Goal: Task Accomplishment & Management: Complete application form

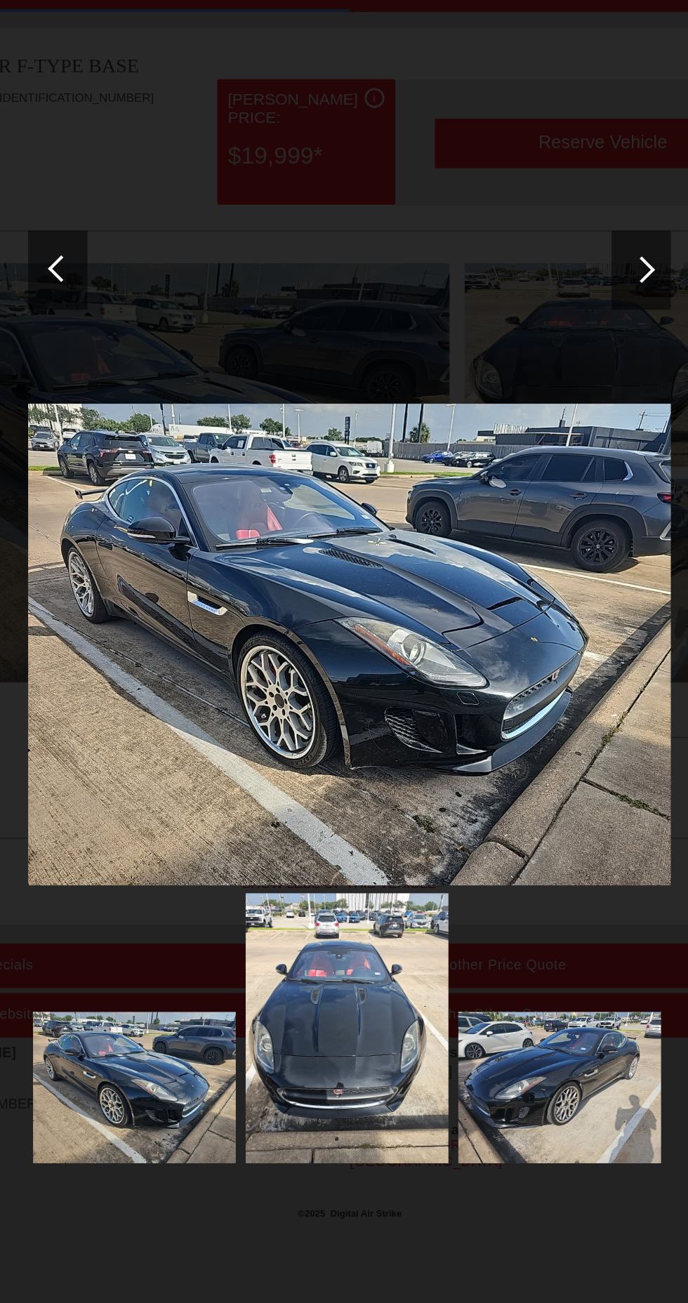
click at [554, 258] on div at bounding box center [551, 263] width 19 height 19
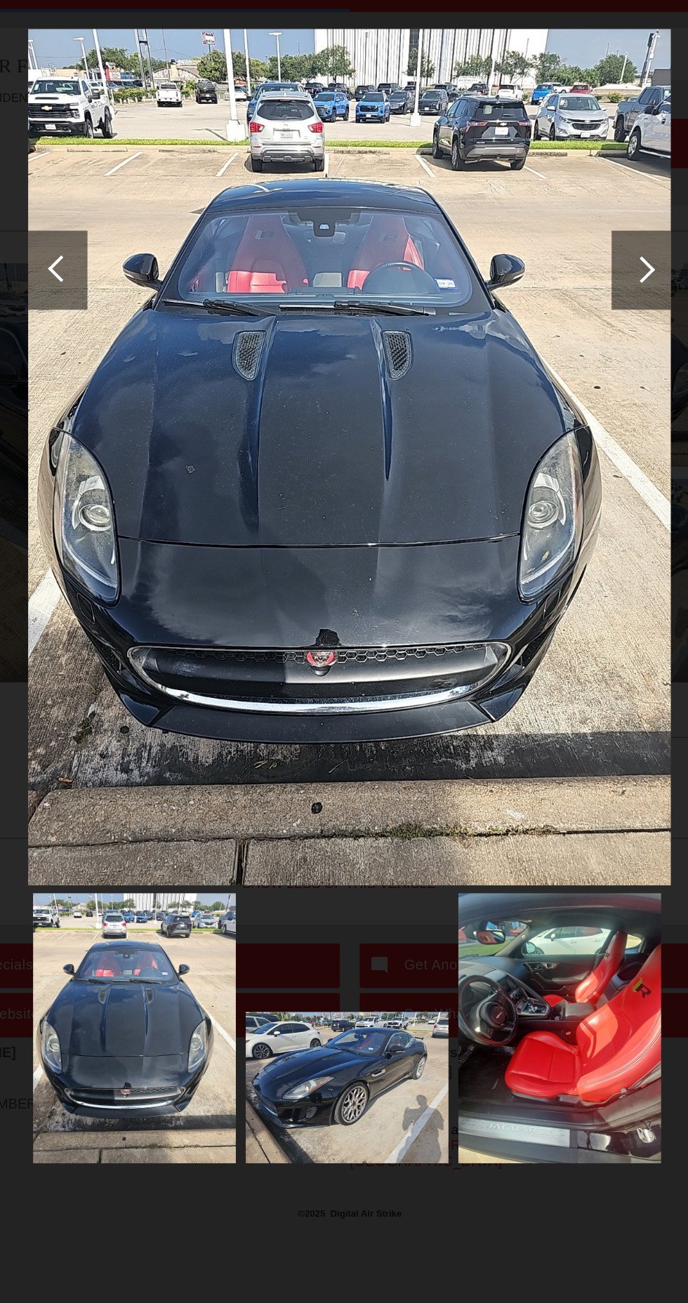
click at [554, 280] on div at bounding box center [551, 264] width 42 height 56
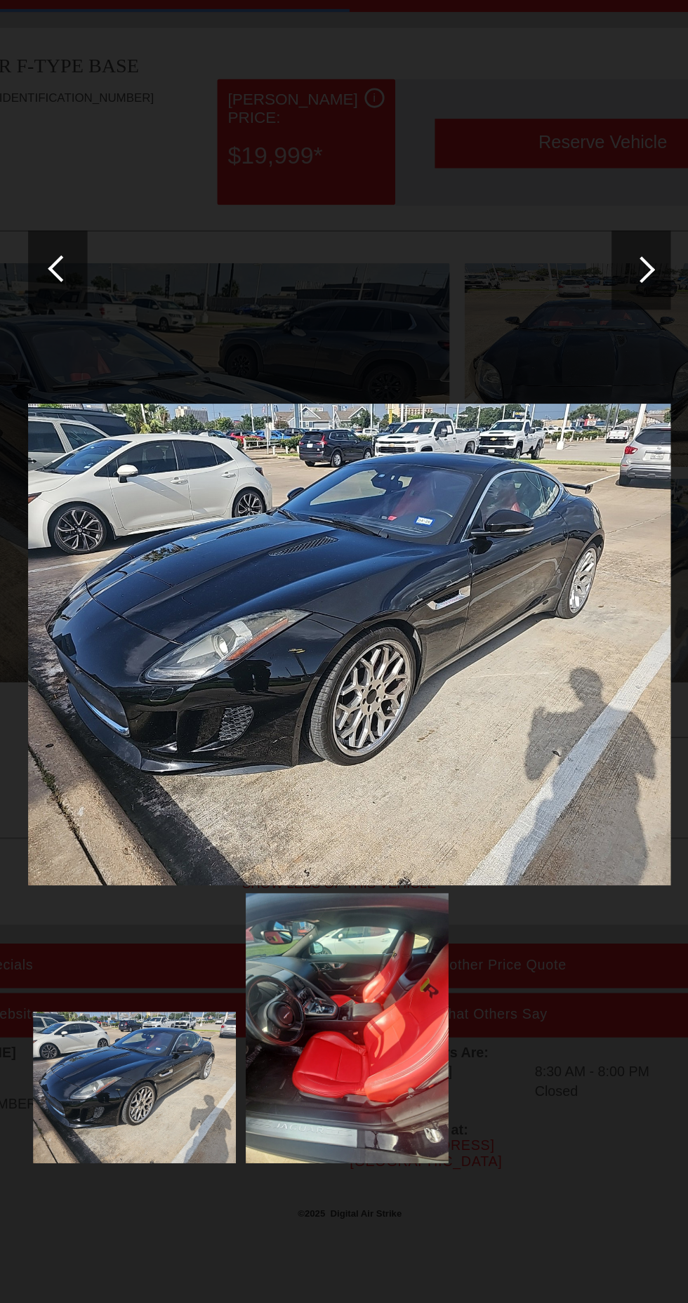
click at [131, 257] on div at bounding box center [137, 264] width 42 height 56
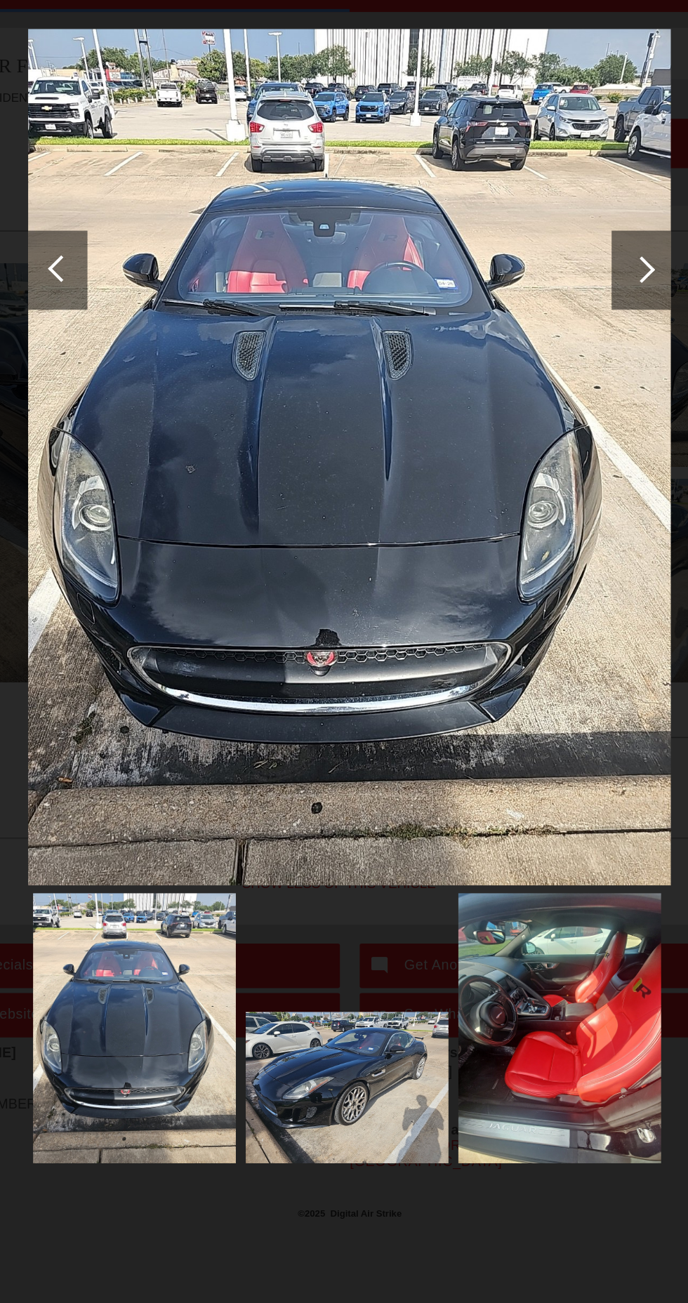
click at [563, 265] on div at bounding box center [551, 264] width 42 height 56
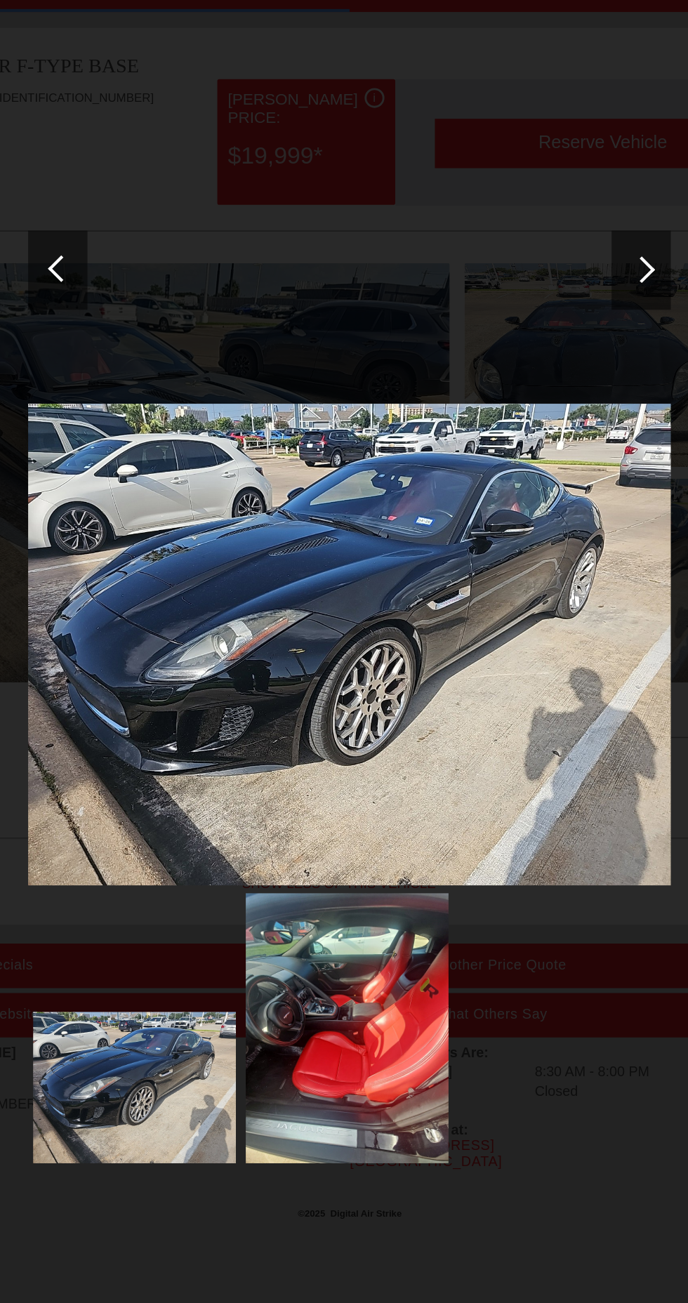
click at [559, 277] on div at bounding box center [551, 264] width 42 height 56
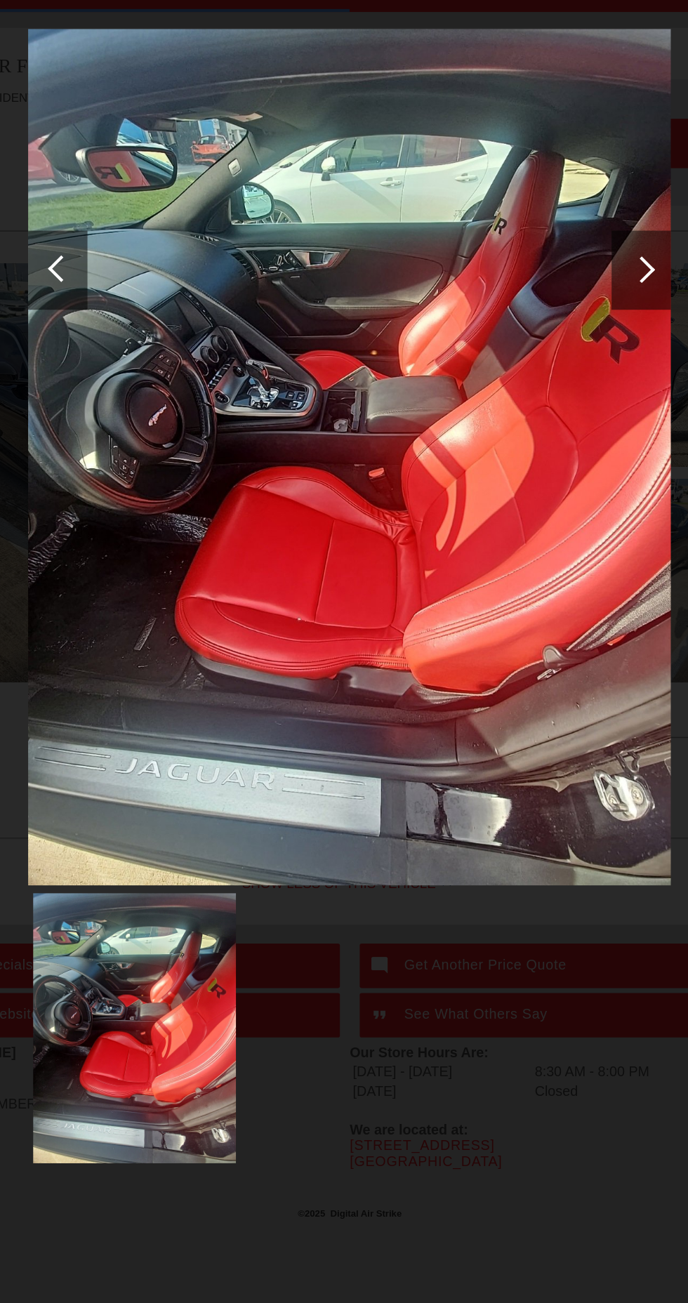
click at [559, 277] on div at bounding box center [551, 264] width 42 height 56
click at [565, 284] on div at bounding box center [551, 264] width 42 height 56
click at [145, 281] on div at bounding box center [137, 264] width 42 height 56
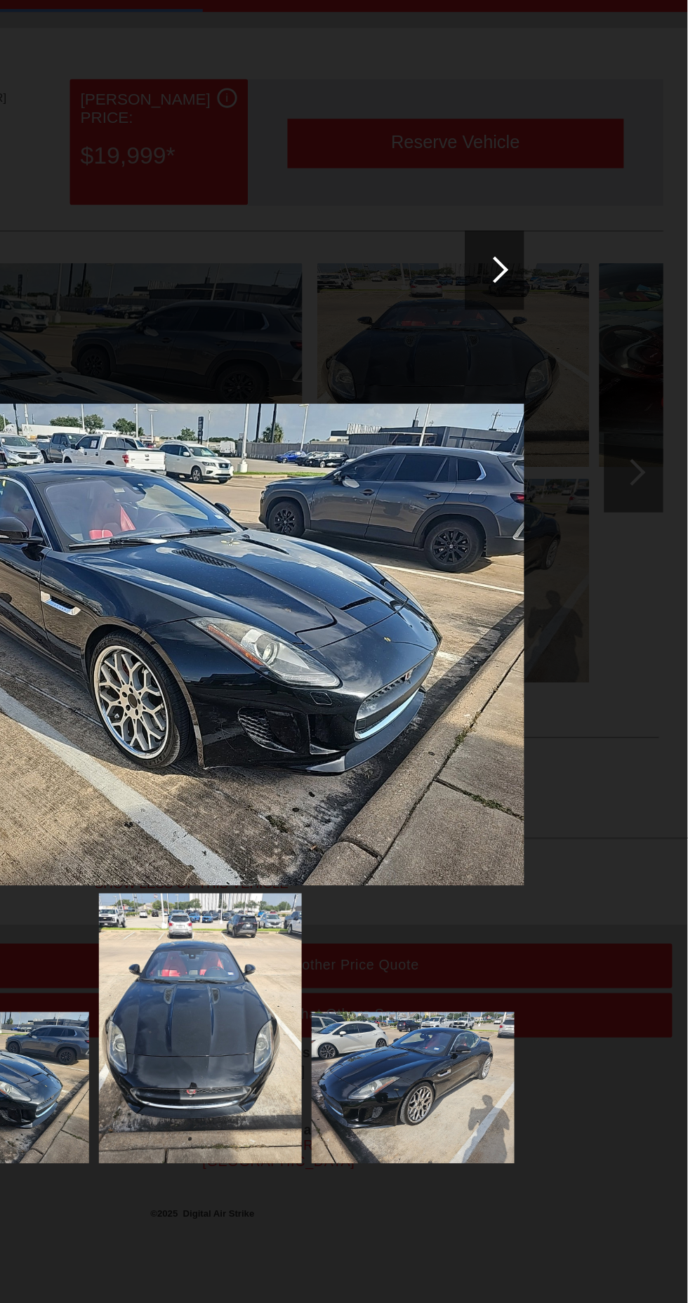
click at [567, 246] on div at bounding box center [551, 264] width 42 height 56
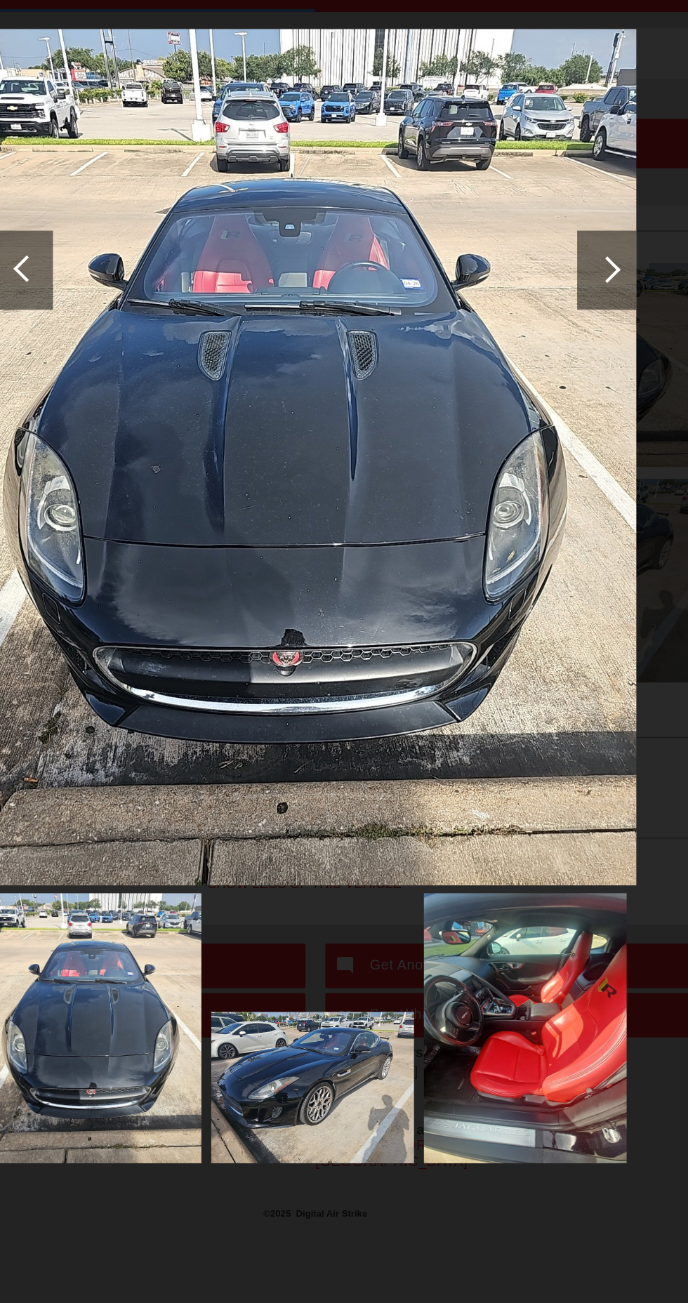
click at [568, 254] on div at bounding box center [551, 264] width 42 height 56
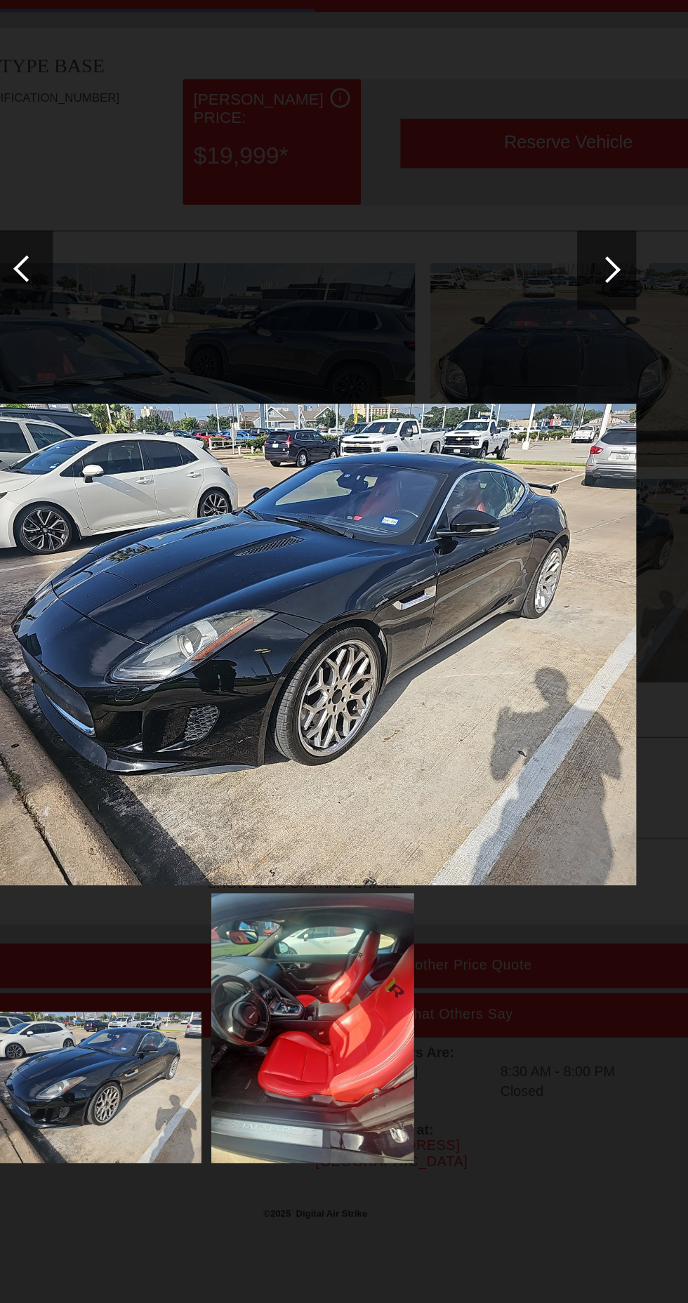
click at [568, 255] on div at bounding box center [551, 264] width 42 height 56
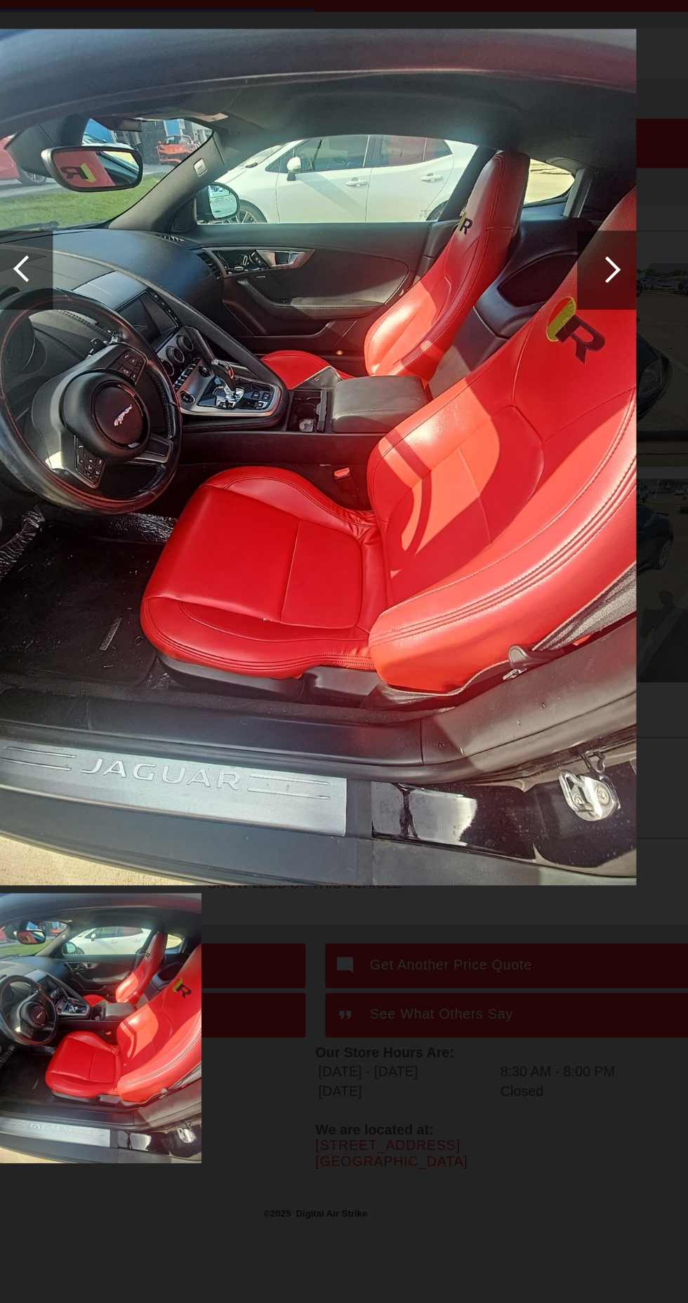
click at [152, 265] on div at bounding box center [137, 264] width 42 height 56
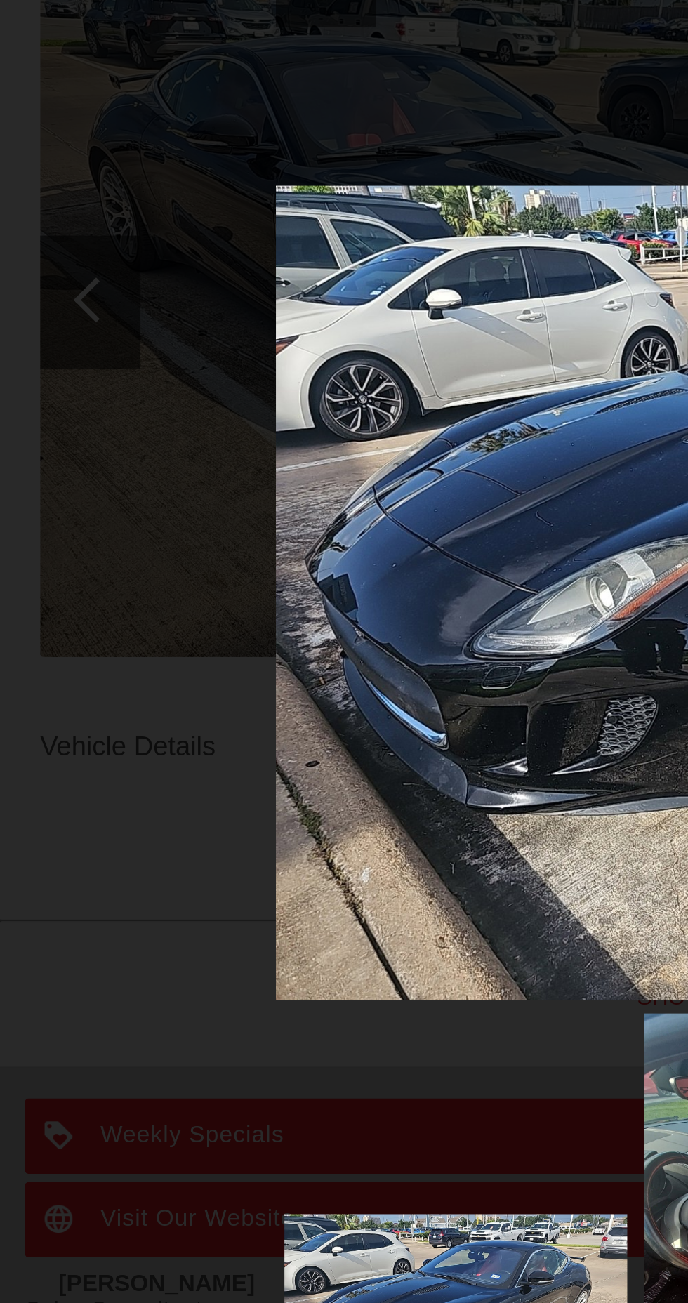
click at [162, 566] on img at bounding box center [344, 530] width 456 height 342
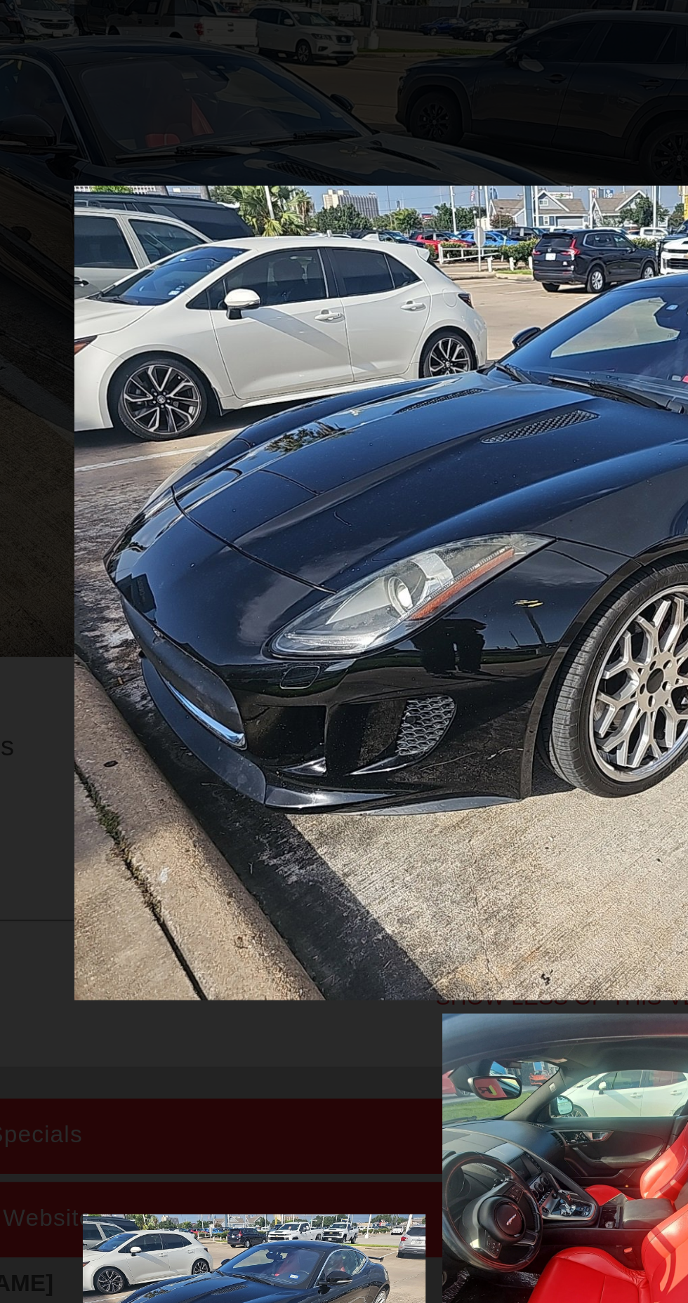
click at [302, 606] on img at bounding box center [344, 530] width 456 height 342
